Goal: Task Accomplishment & Management: Use online tool/utility

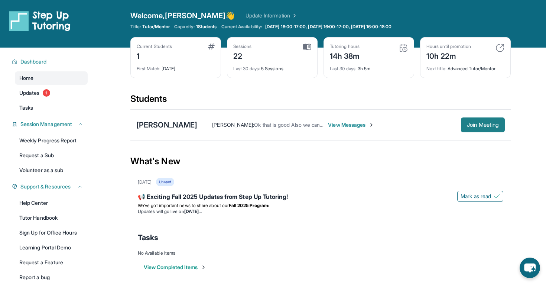
click at [473, 124] on span "Join Meeting" at bounding box center [483, 125] width 32 height 4
click at [467, 123] on span "Join Meeting" at bounding box center [483, 125] width 32 height 4
click at [473, 126] on span "Join Meeting" at bounding box center [483, 125] width 32 height 4
click at [467, 127] on span "Join Meeting" at bounding box center [483, 125] width 32 height 4
click at [30, 91] on span "Updates" at bounding box center [29, 92] width 20 height 7
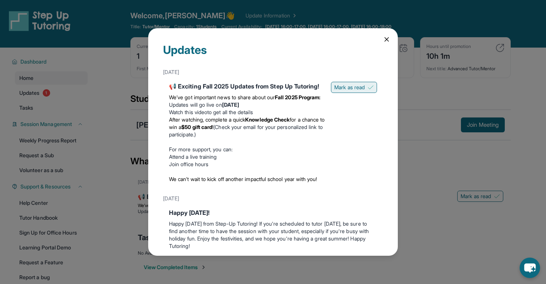
click at [350, 86] on span "Mark as read" at bounding box center [349, 87] width 30 height 7
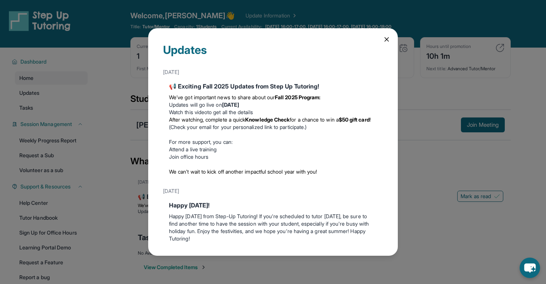
click at [386, 38] on icon at bounding box center [387, 40] width 4 height 4
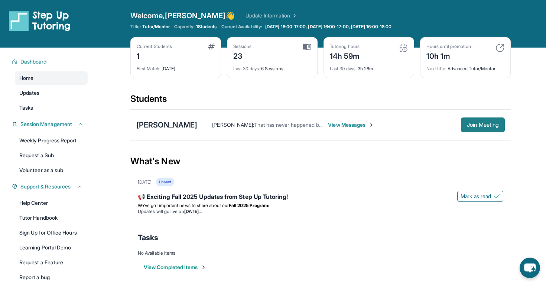
click at [472, 123] on span "Join Meeting" at bounding box center [483, 125] width 32 height 4
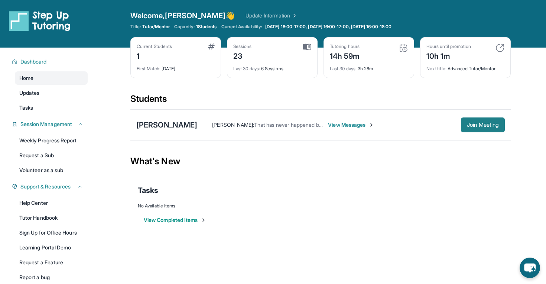
click at [477, 126] on span "Join Meeting" at bounding box center [483, 125] width 32 height 4
click at [25, 137] on link "Weekly Progress Report" at bounding box center [51, 140] width 73 height 13
